Goal: Task Accomplishment & Management: Use online tool/utility

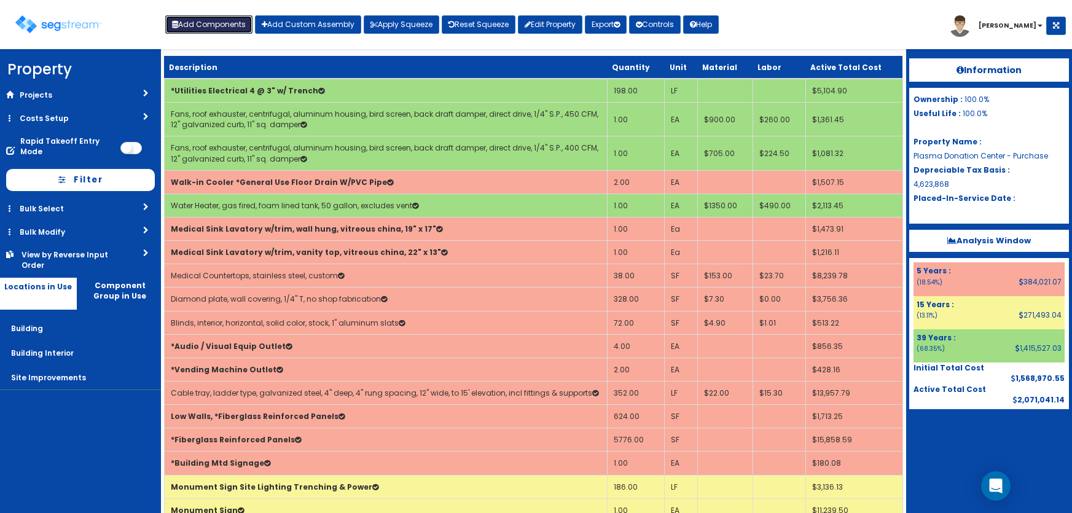
click at [216, 25] on button "Add Components" at bounding box center [208, 24] width 87 height 18
select select "39Y"
select select "default"
select select "27"
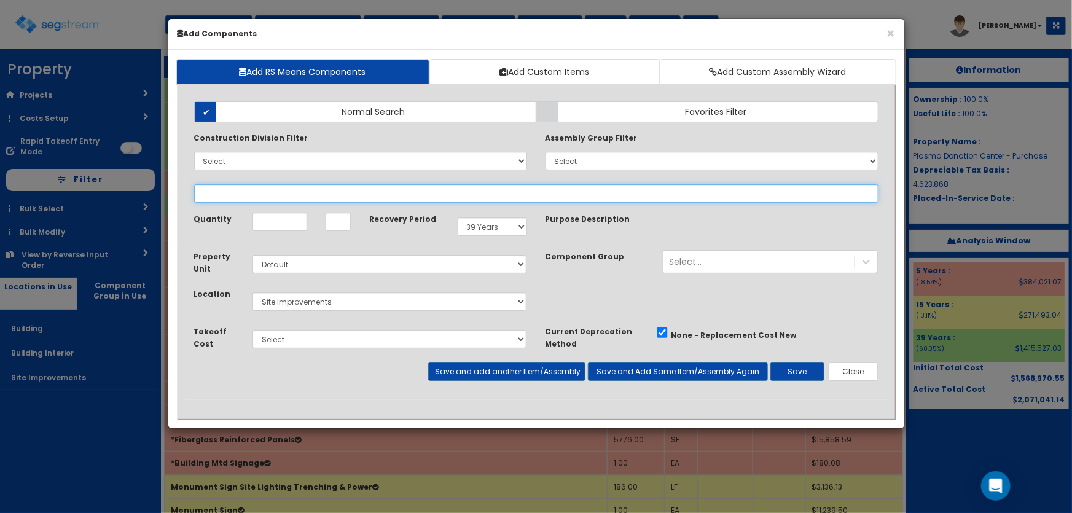
select select
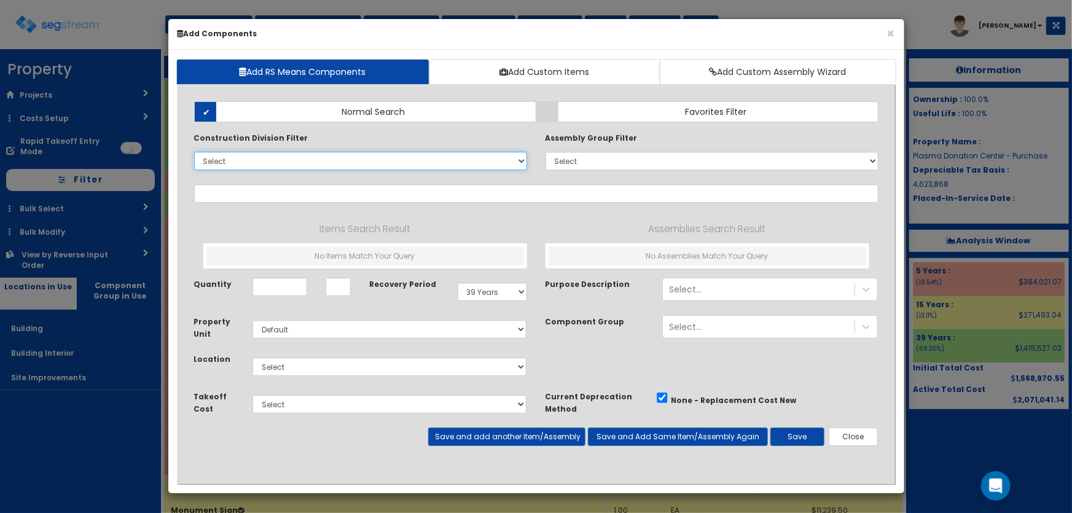
click at [237, 159] on select "Select 0. Custom Item 1. General Requirements 2. Existing Conditions 3. Concret…" at bounding box center [360, 161] width 333 height 18
select select "14000000"
click at [194, 152] on select "Select 0. Custom Item 1. General Requirements 2. Existing Conditions 3. Concret…" at bounding box center [360, 161] width 333 height 18
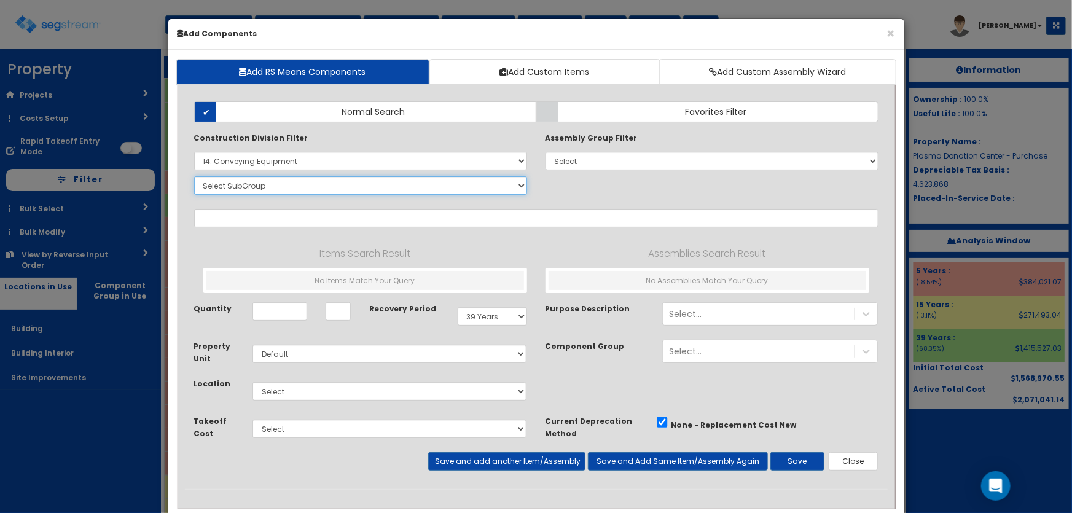
click at [250, 190] on select "Select SubGroup 1. Manual Dumbwaiters (14111020) 2. Electric Dumbwaiters (14121…" at bounding box center [360, 185] width 333 height 18
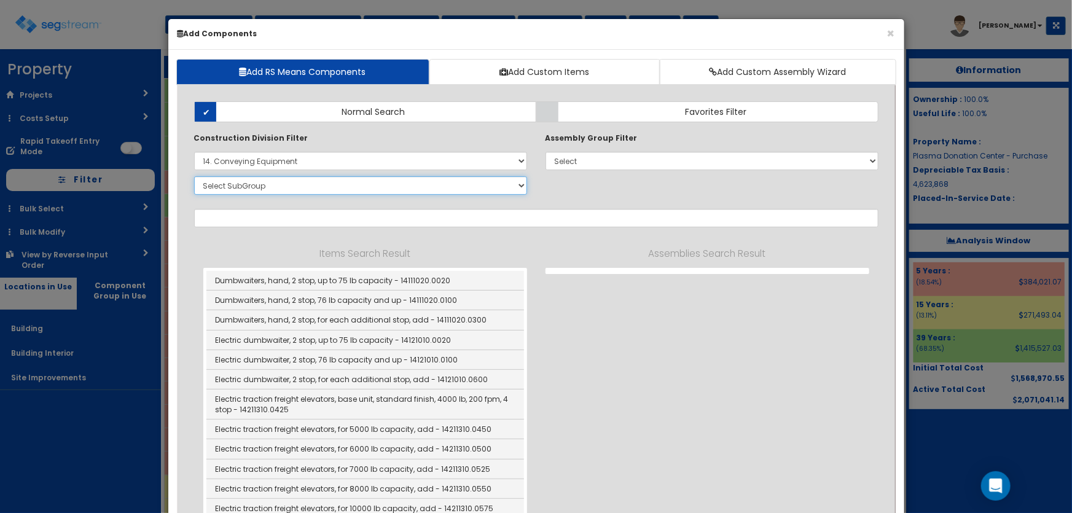
select select "14913310"
click at [194, 176] on select "Select SubGroup 1. Manual Dumbwaiters (14111020) 2. Electric Dumbwaiters (14121…" at bounding box center [360, 185] width 333 height 18
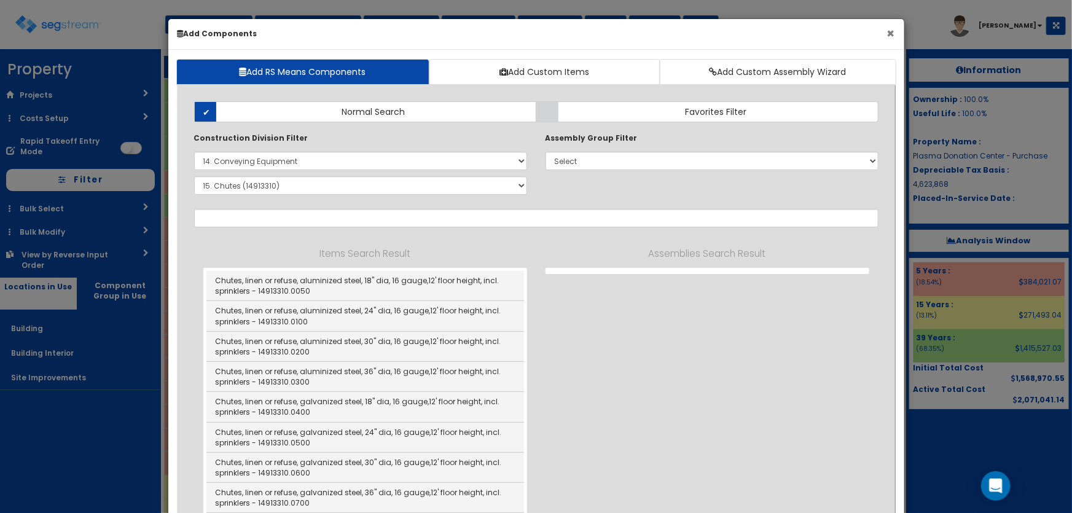
click at [888, 31] on button "×" at bounding box center [891, 33] width 8 height 13
